Goal: Book appointment/travel/reservation

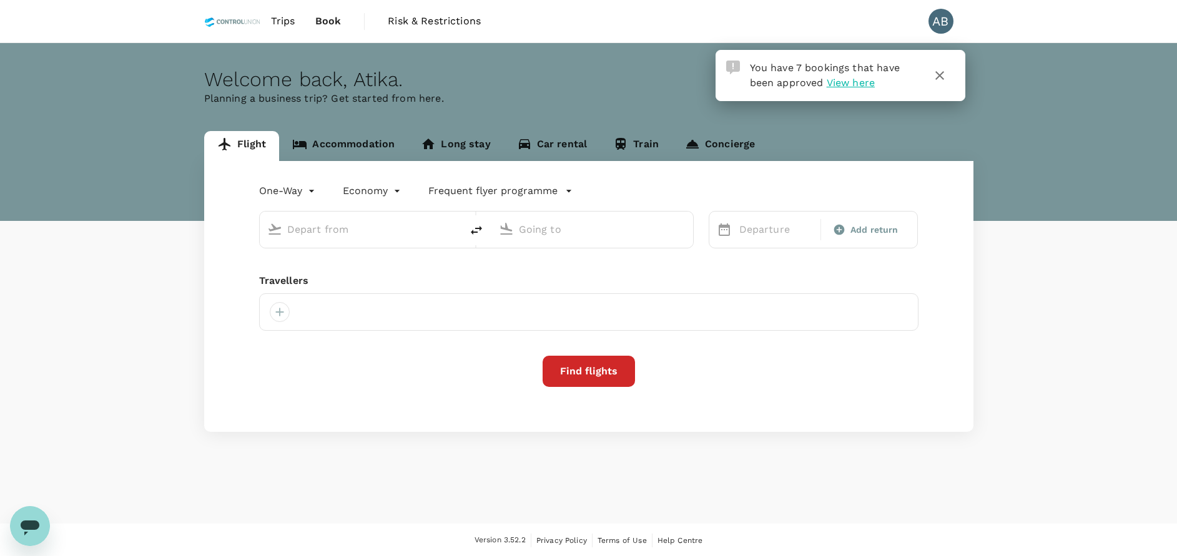
type input "Bintulu (BTU)"
type input "Kuala Lumpur Intl ([GEOGRAPHIC_DATA])"
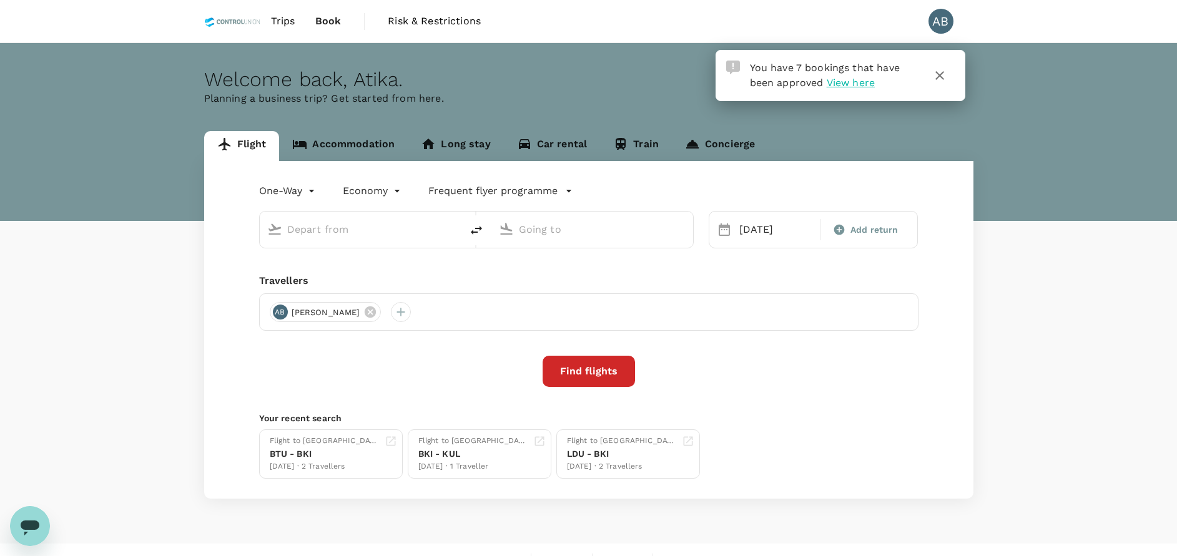
type input "Bintulu (BTU)"
type input "Kuala Lumpur Intl ([GEOGRAPHIC_DATA])"
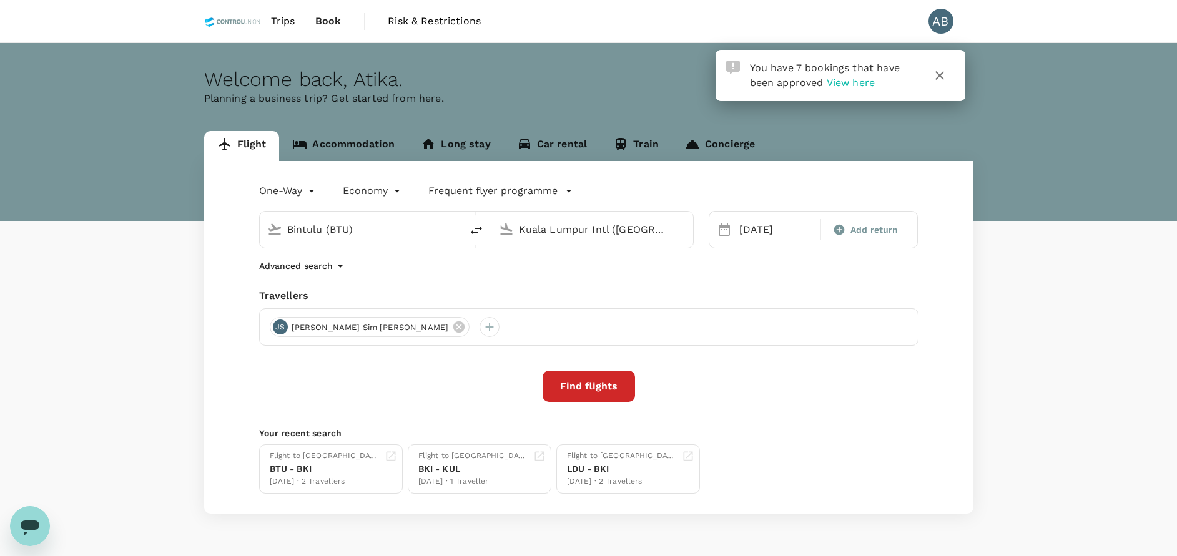
click at [850, 81] on span "View here" at bounding box center [851, 83] width 48 height 12
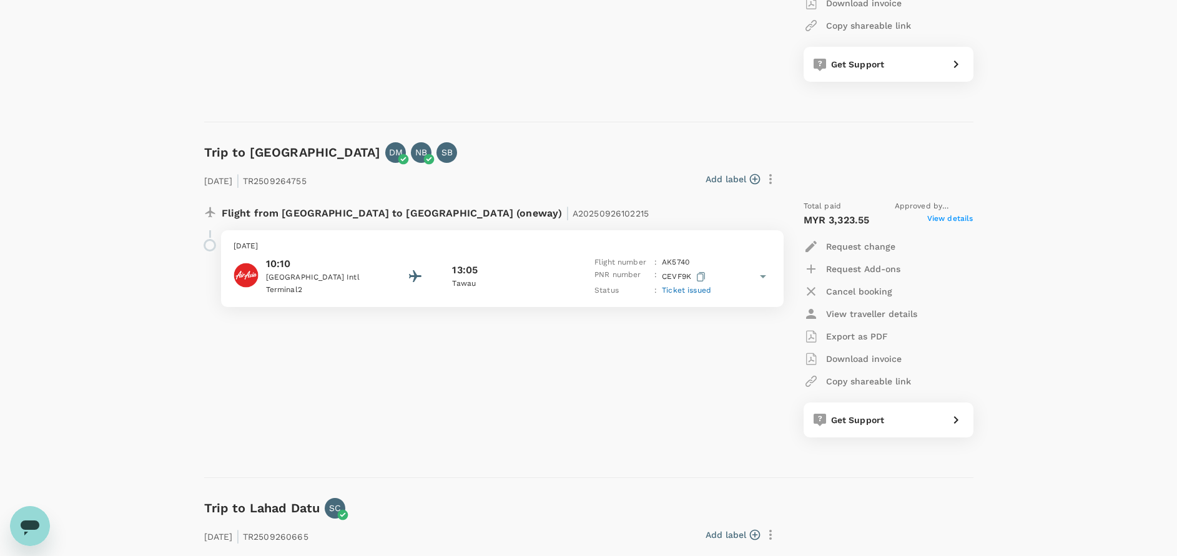
scroll to position [757, 0]
click at [500, 287] on p "Tawau" at bounding box center [508, 282] width 112 height 12
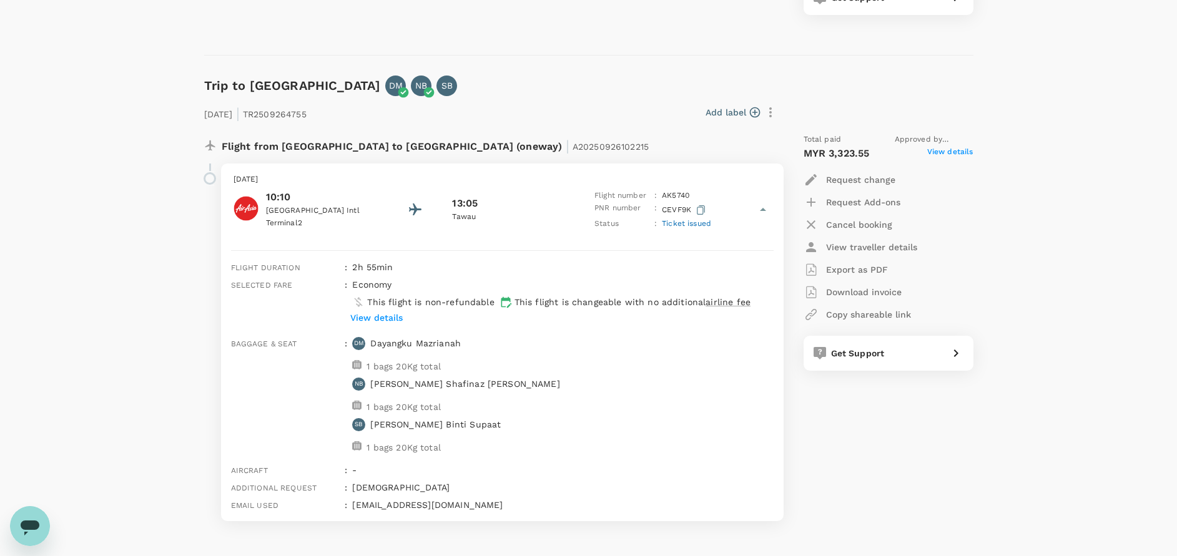
scroll to position [811, 0]
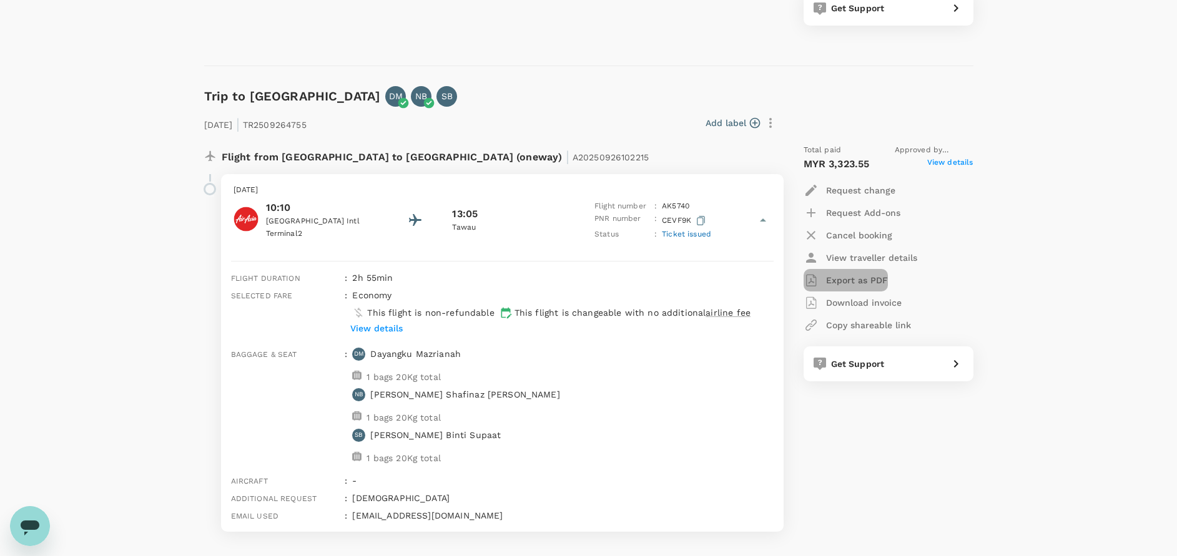
click at [869, 285] on p "Export as PDF" at bounding box center [857, 280] width 62 height 12
